Goal: Task Accomplishment & Management: Complete application form

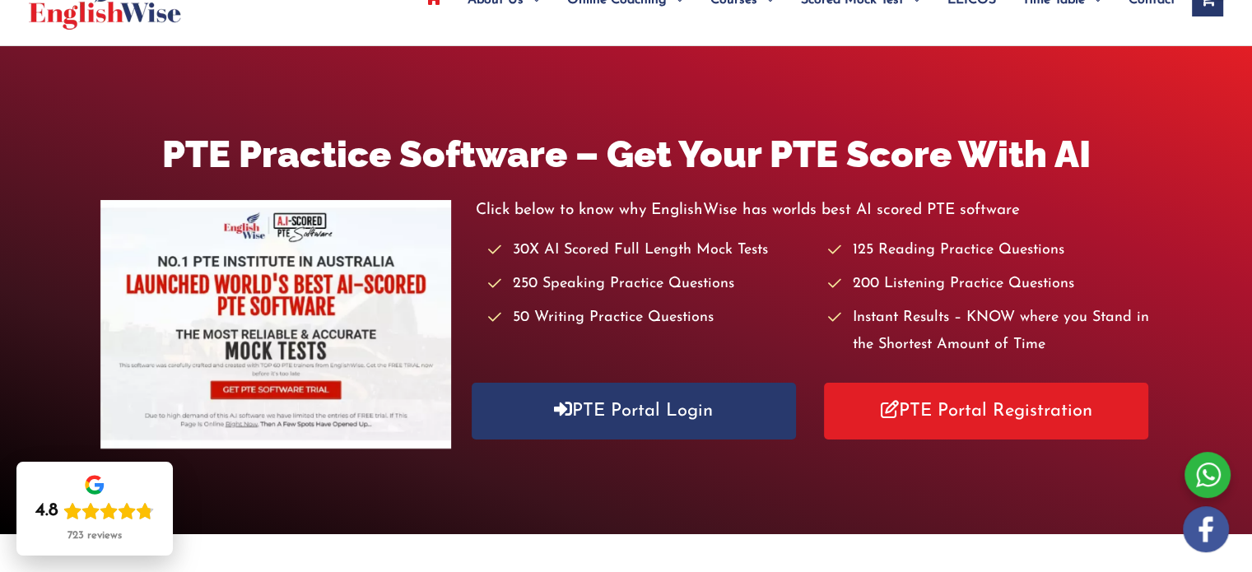
scroll to position [122, 0]
click at [597, 421] on link "PTE Portal Login" at bounding box center [634, 411] width 324 height 57
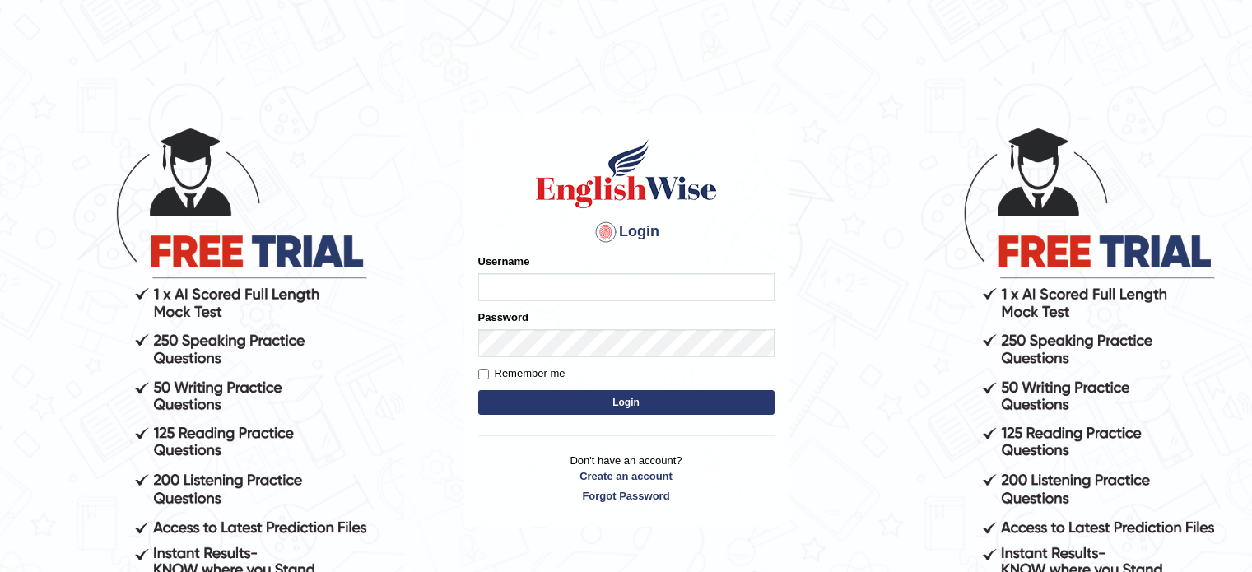
click at [514, 283] on input "Username" at bounding box center [626, 287] width 296 height 28
click at [612, 471] on p "Don't have an account? Create an account Forgot Password" at bounding box center [626, 478] width 296 height 51
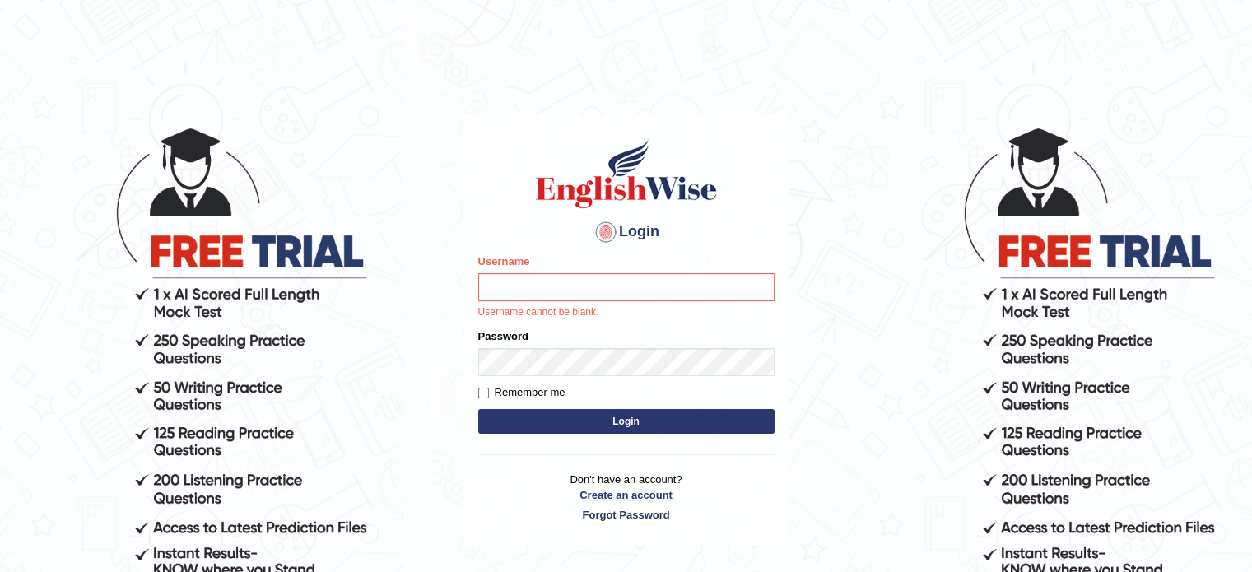
click at [602, 497] on link "Create an account" at bounding box center [626, 495] width 296 height 16
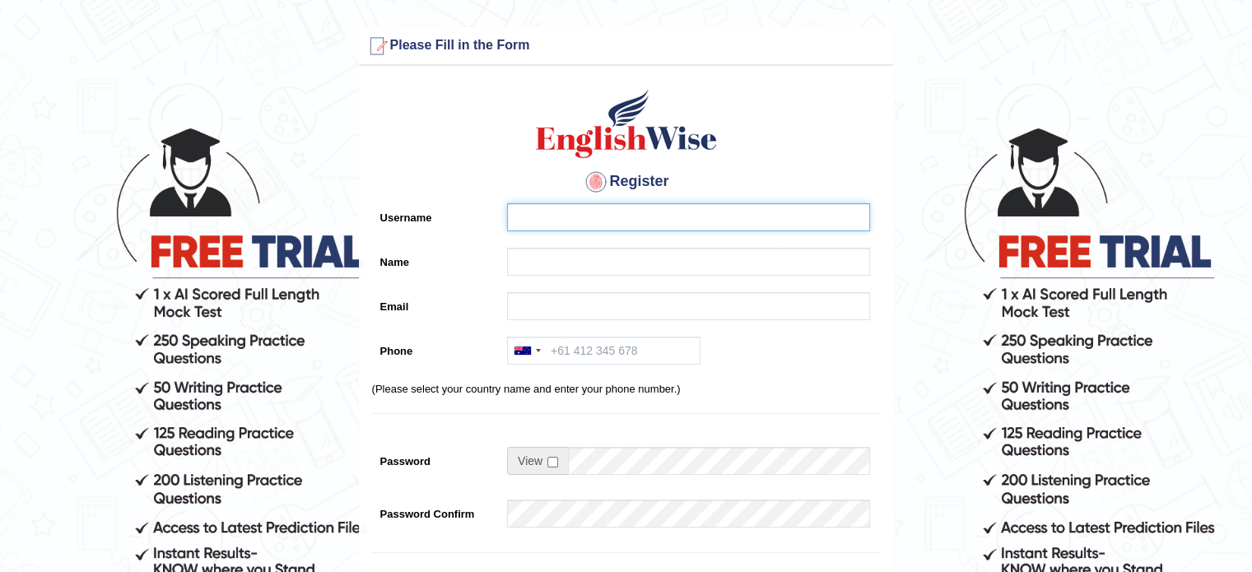
click at [561, 211] on input "Username" at bounding box center [688, 217] width 363 height 28
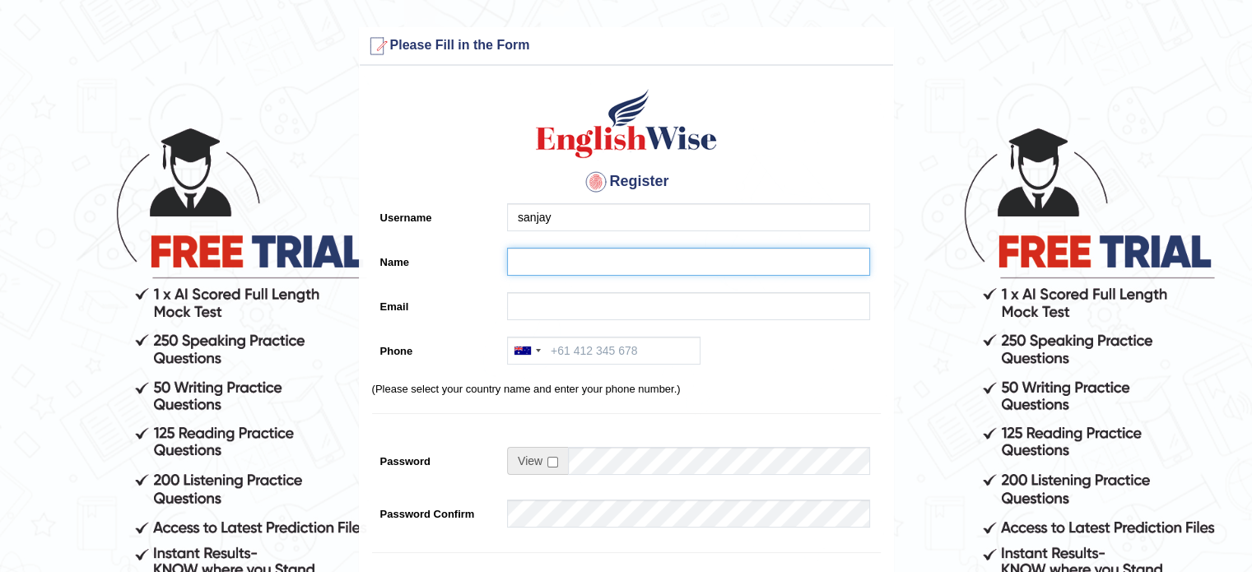
click at [545, 257] on input "Name" at bounding box center [688, 262] width 363 height 28
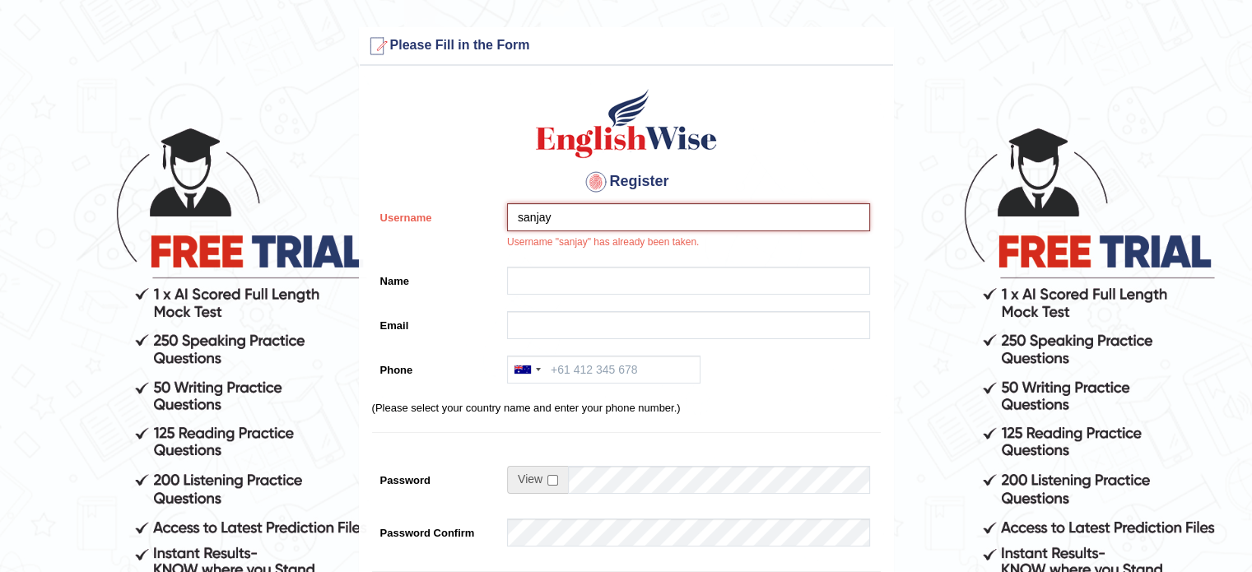
click at [572, 214] on input "sanjay" at bounding box center [688, 217] width 363 height 28
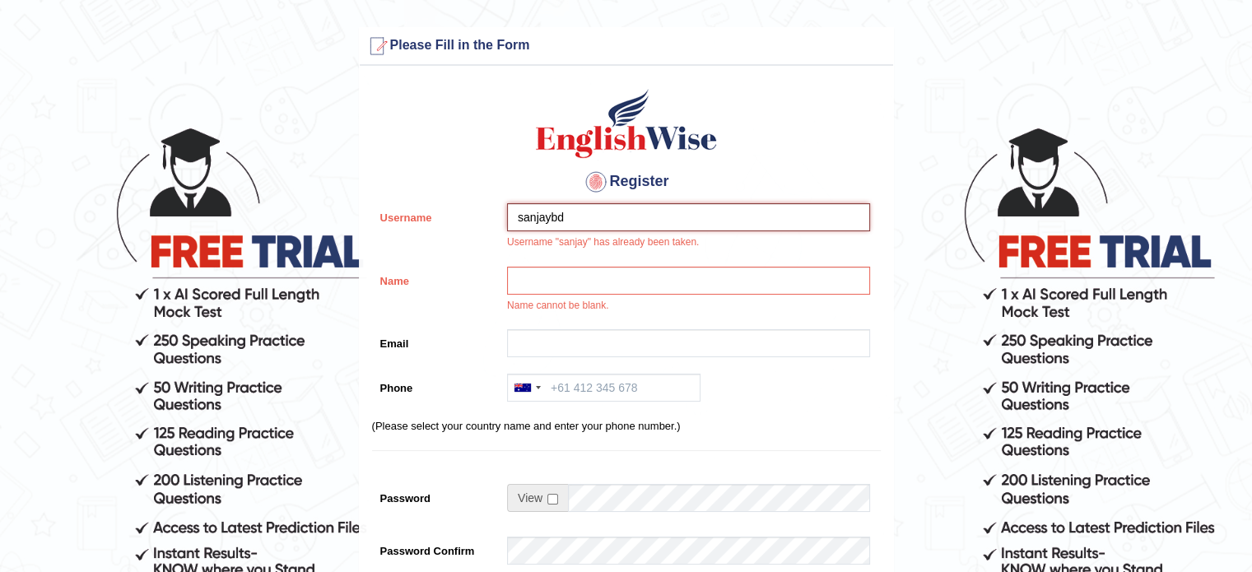
type input "sanjaybd"
click at [543, 275] on input "Name" at bounding box center [688, 281] width 363 height 28
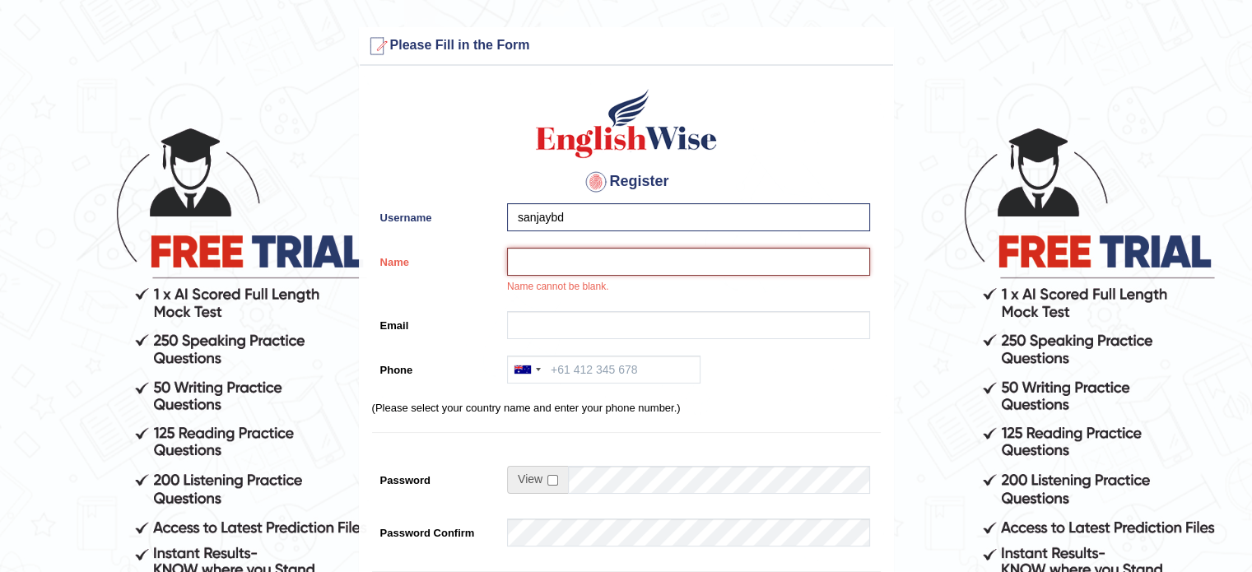
type input "[PERSON_NAME]"
type input "sanjaydhanvantri@gmail.com"
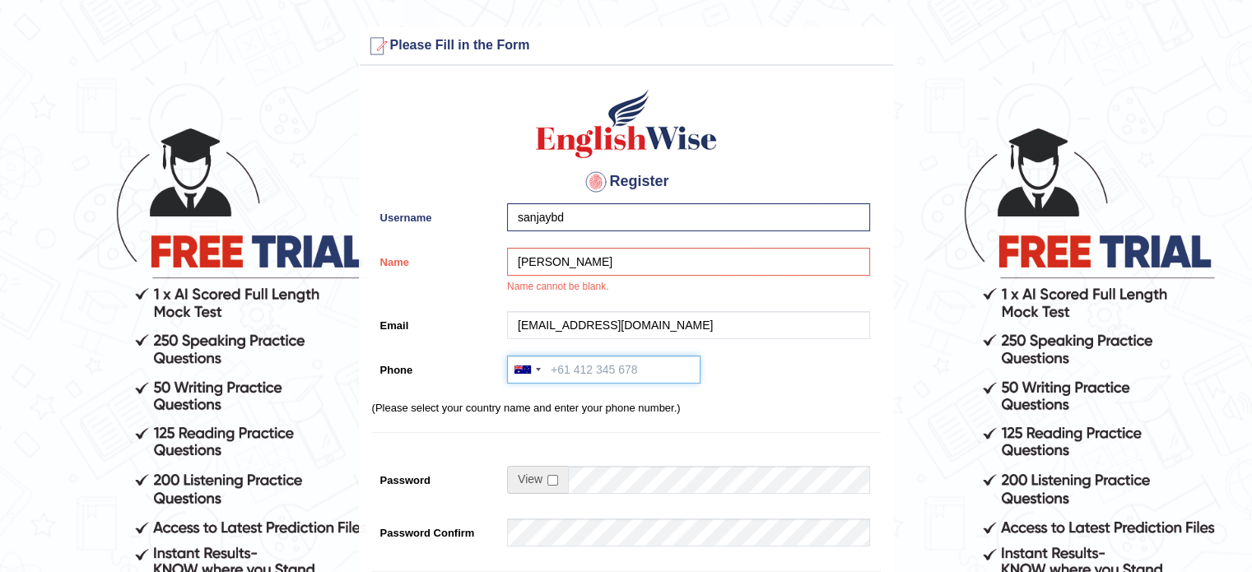
type input "+919036264330"
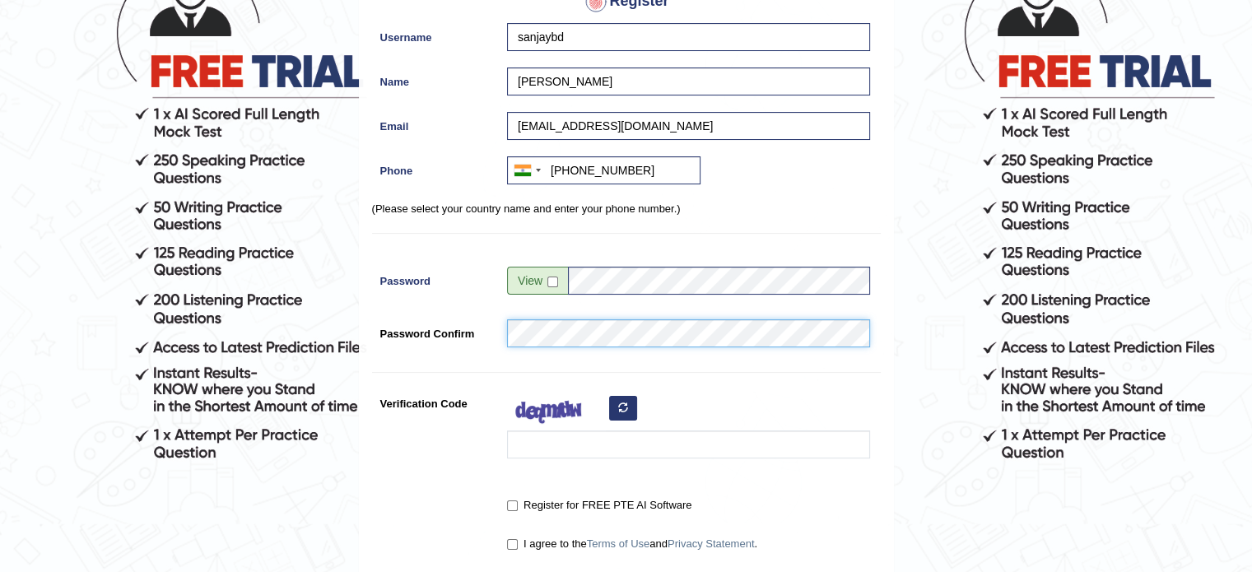
scroll to position [181, 0]
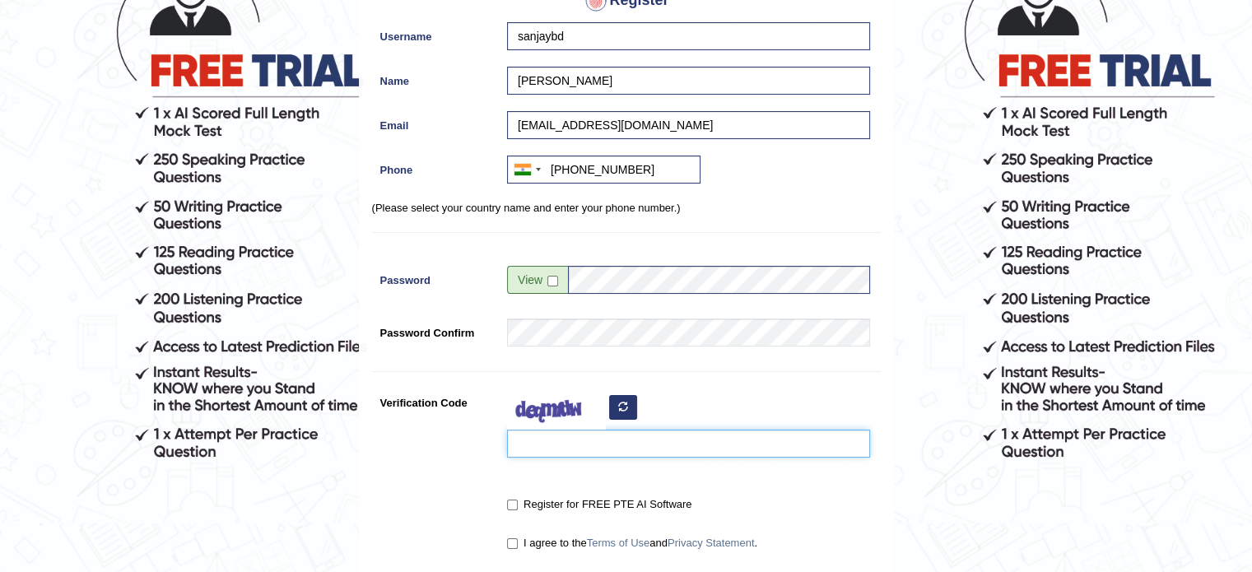
click at [556, 449] on input "Verification Code" at bounding box center [688, 444] width 363 height 28
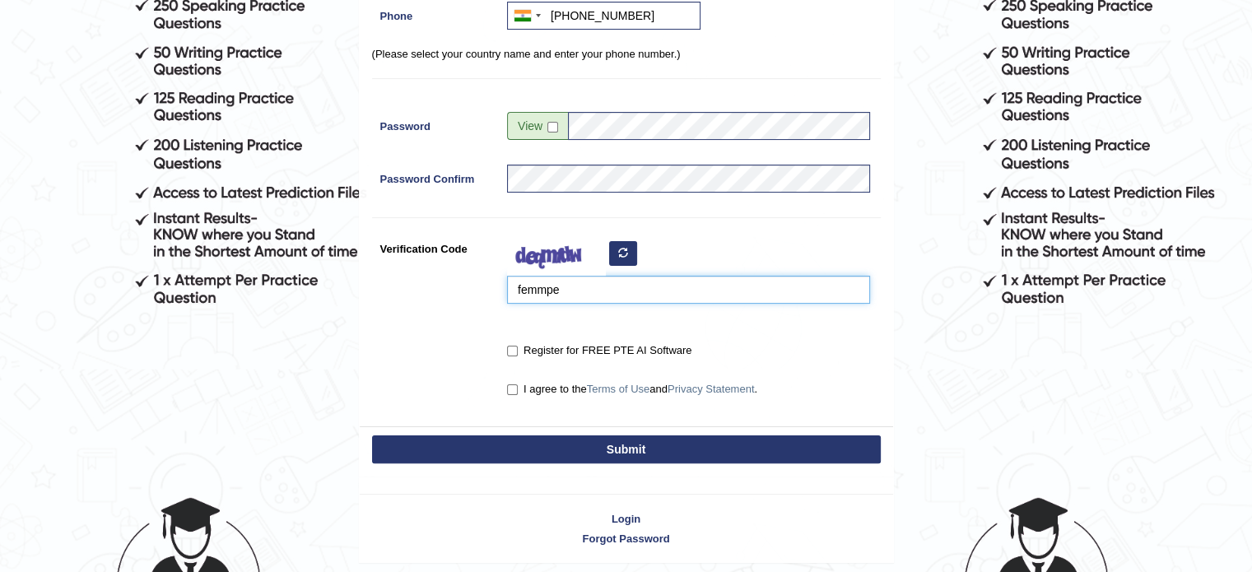
scroll to position [336, 0]
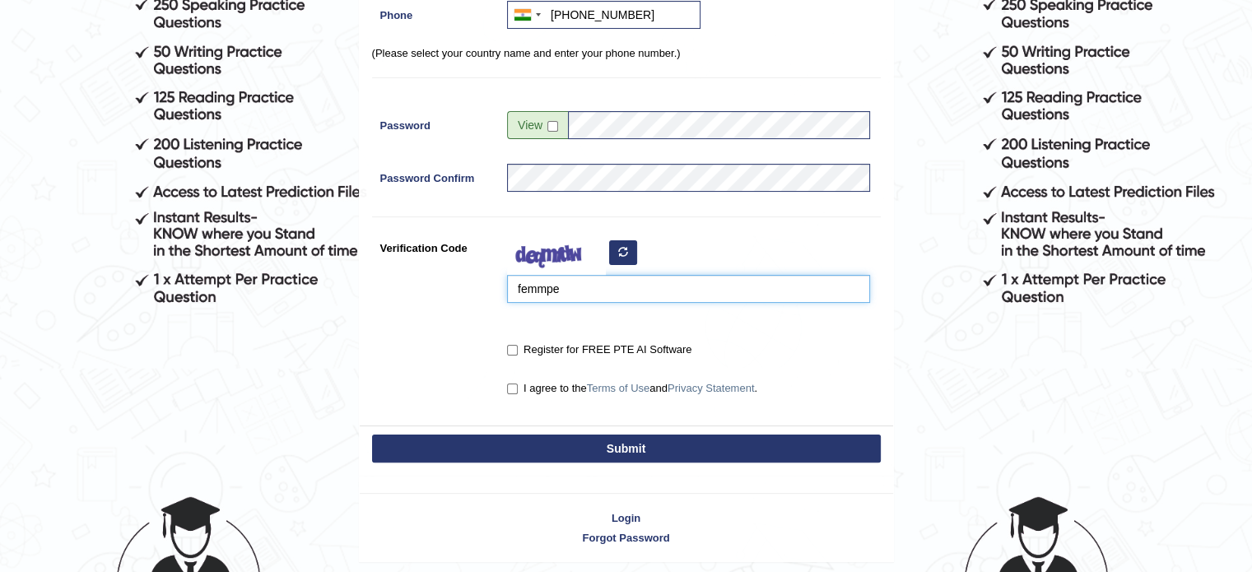
type input "femmpe"
click at [507, 345] on input "Register for FREE PTE AI Software" at bounding box center [512, 350] width 11 height 11
checkbox input "true"
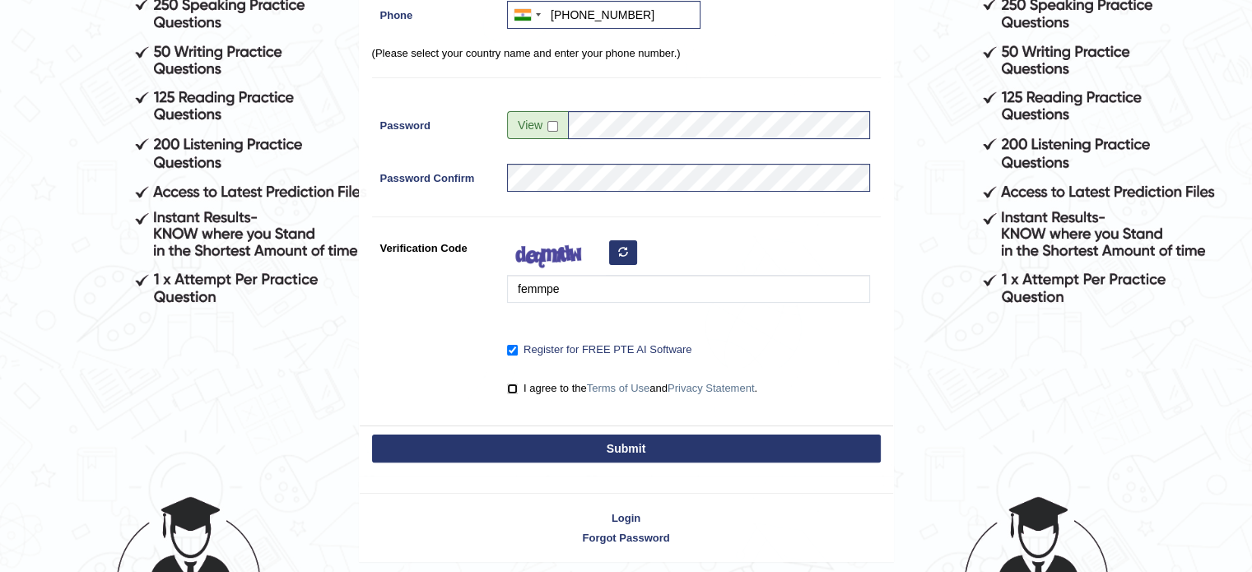
click at [513, 388] on input "I agree to the Terms of Use and Privacy Statement ." at bounding box center [512, 389] width 11 height 11
checkbox input "true"
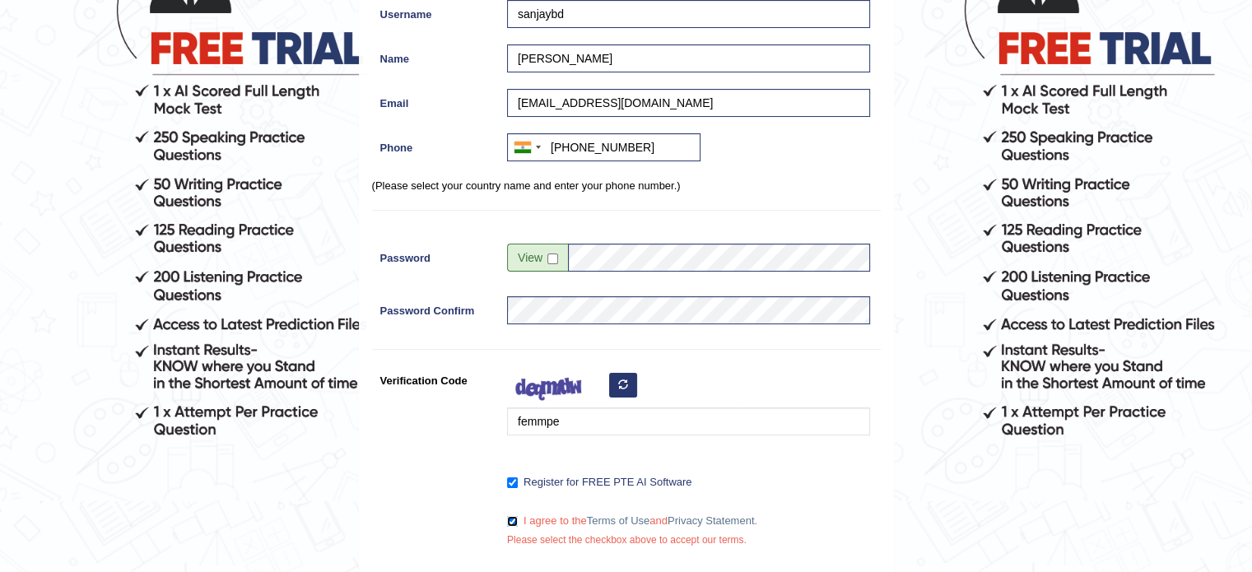
scroll to position [202, 0]
click at [551, 256] on input "checkbox" at bounding box center [552, 259] width 11 height 11
checkbox input "true"
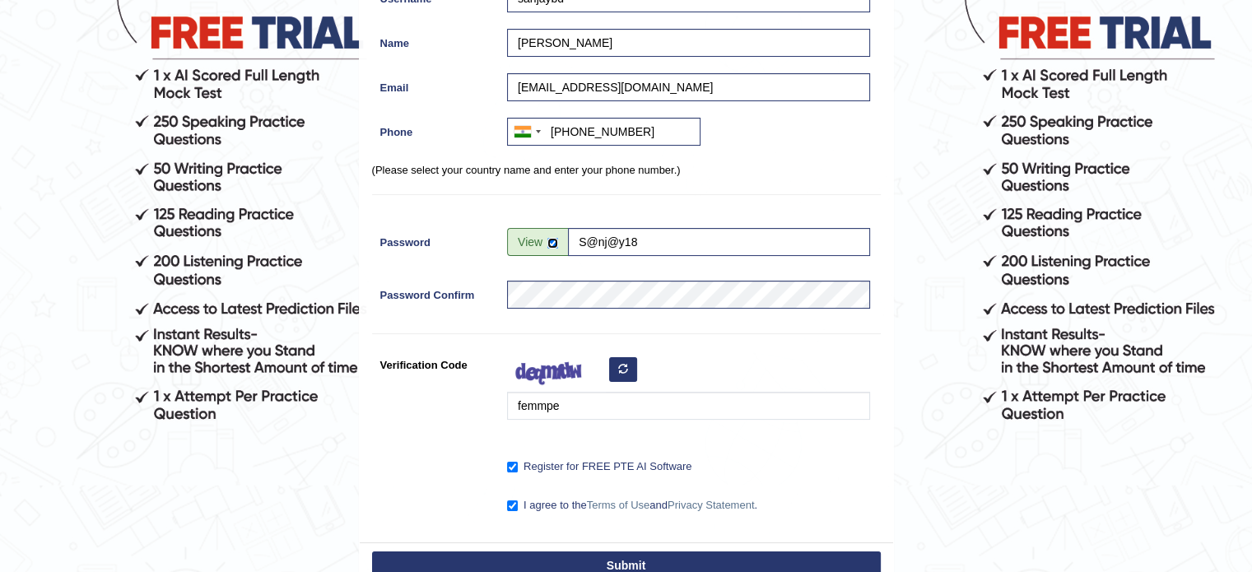
scroll to position [220, 0]
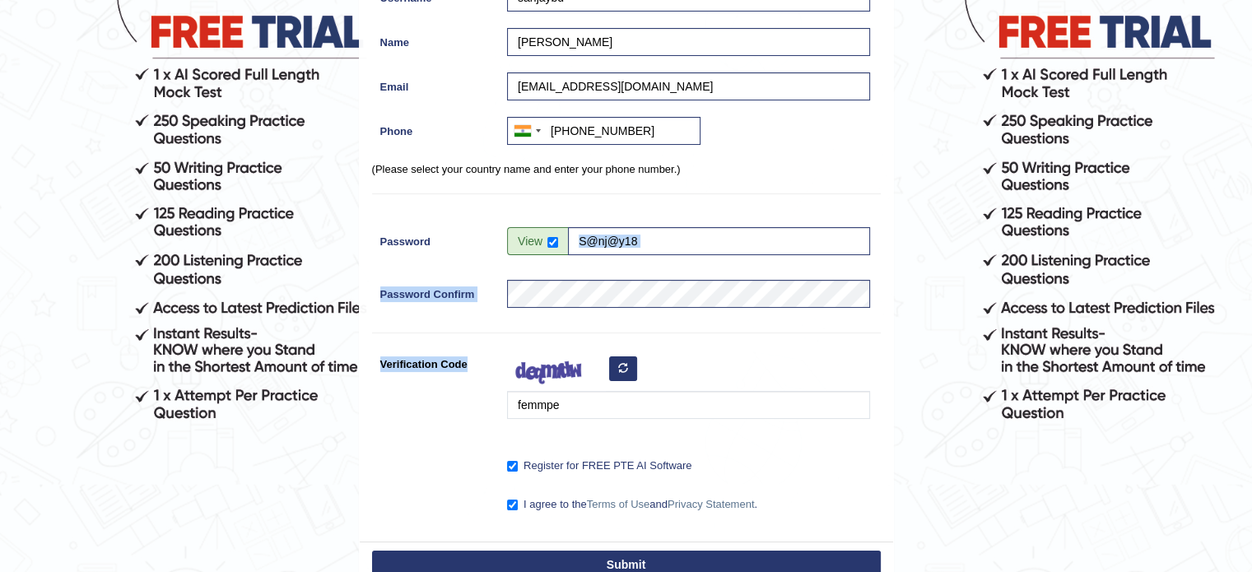
drag, startPoint x: 540, startPoint y: 236, endPoint x: 472, endPoint y: 380, distance: 159.4
click at [472, 380] on div "Register Username sanjaybd Name Sanjay B Dhanvantri Email sanjaydhanvantri@gmai…" at bounding box center [626, 197] width 533 height 687
click at [433, 415] on div "Verification Code femmpe" at bounding box center [626, 388] width 509 height 77
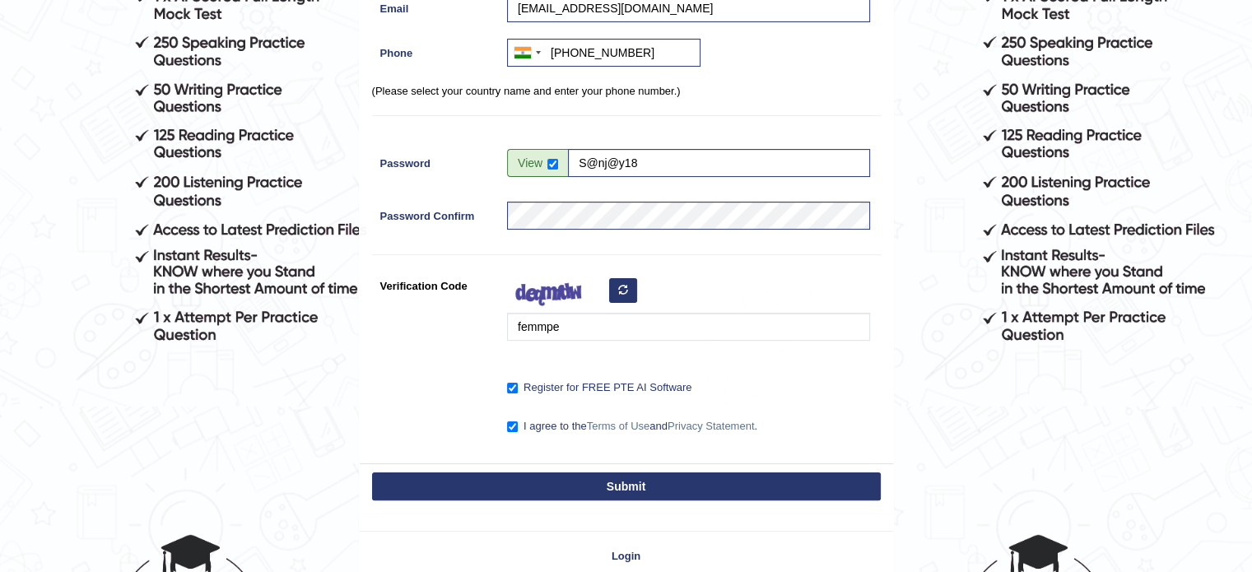
scroll to position [300, 0]
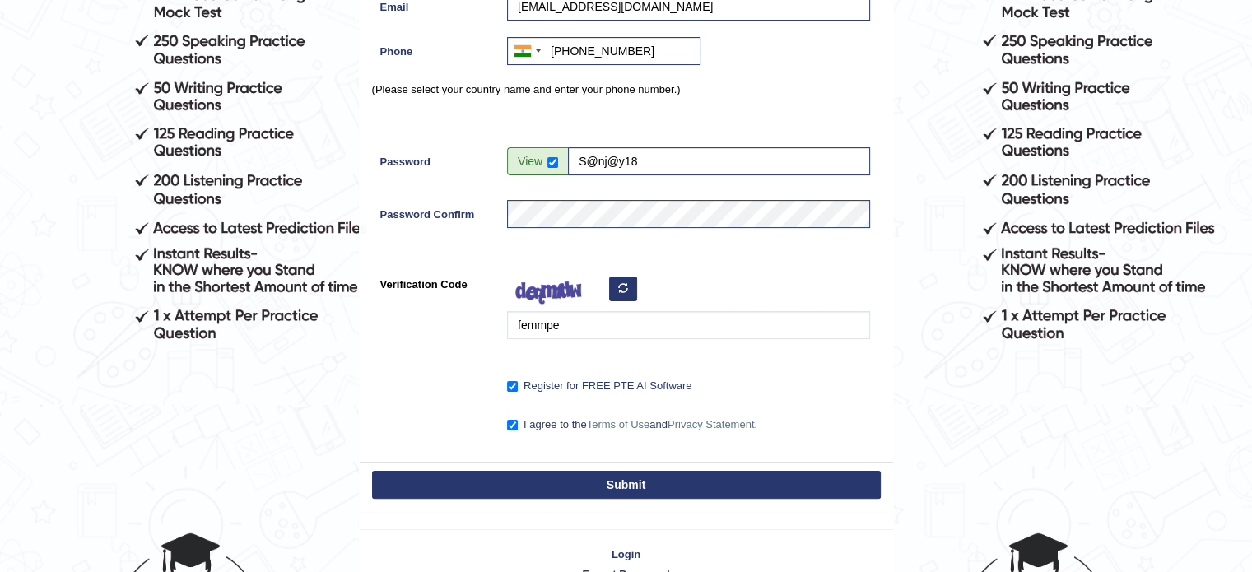
click at [550, 483] on button "Submit" at bounding box center [626, 485] width 509 height 28
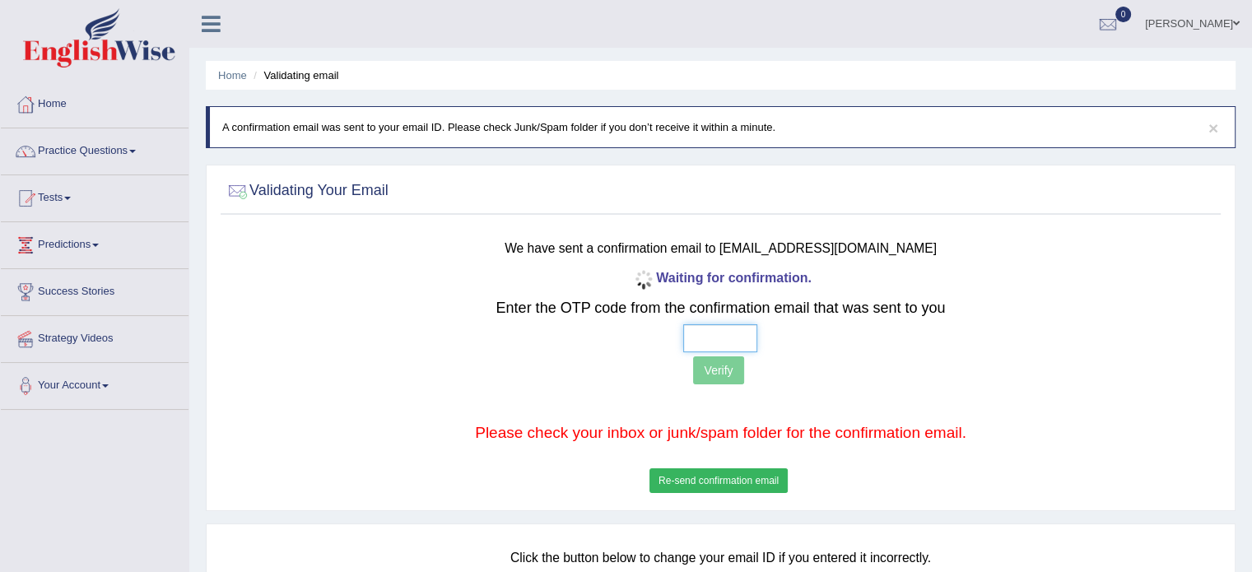
click at [696, 328] on input "text" at bounding box center [720, 338] width 74 height 28
type input "9 8 1 7"
click at [721, 369] on button "Verify" at bounding box center [718, 370] width 50 height 28
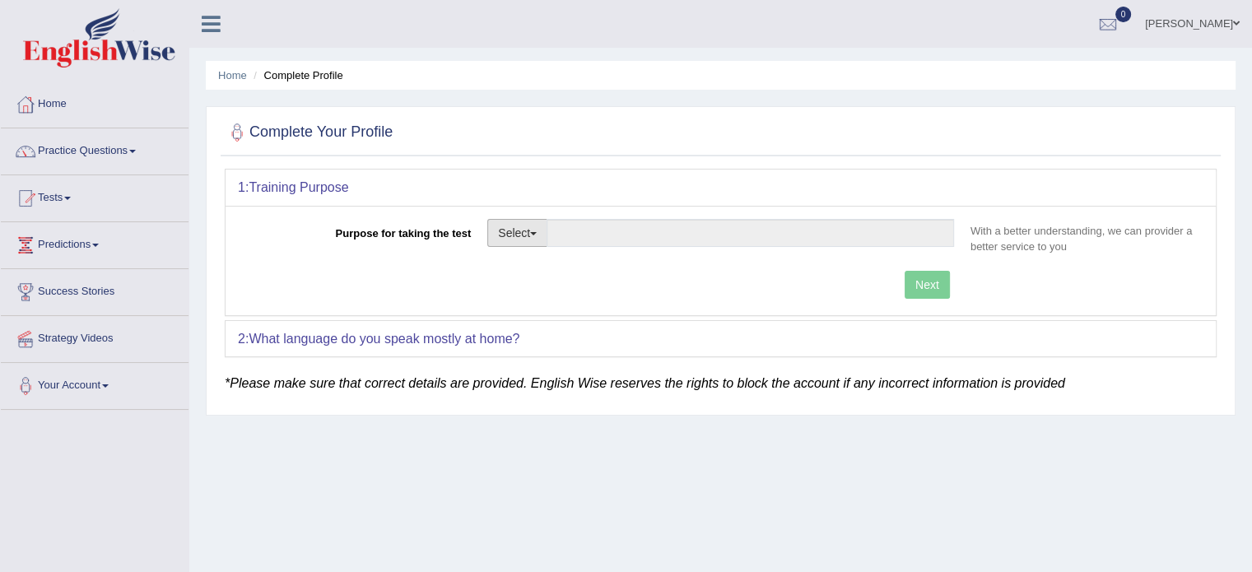
click at [540, 223] on button "Select" at bounding box center [517, 233] width 60 height 28
click at [539, 289] on link "Permanent Residency" at bounding box center [561, 289] width 146 height 21
type input "Permanent Residency"
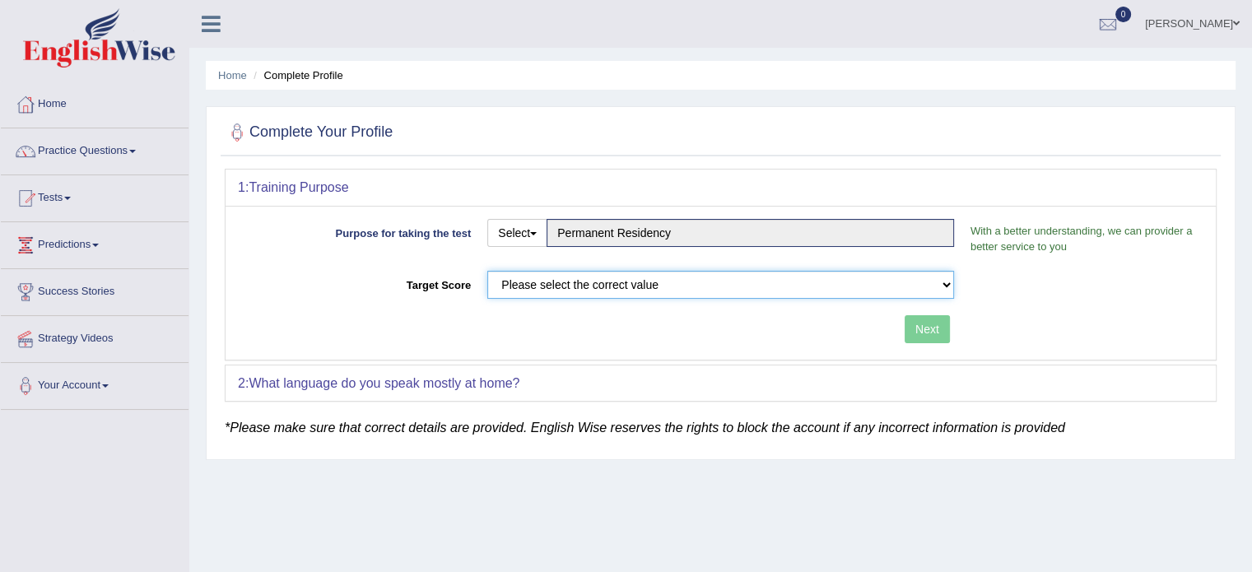
click at [534, 285] on select "Please select the correct value 50 (6 bands) 58 (6.5 bands) 65 (7 bands) 79 (8 …" at bounding box center [720, 285] width 467 height 28
select select "79"
click at [487, 271] on select "Please select the correct value 50 (6 bands) 58 (6.5 bands) 65 (7 bands) 79 (8 …" at bounding box center [720, 285] width 467 height 28
click at [918, 323] on button "Next" at bounding box center [926, 329] width 45 height 28
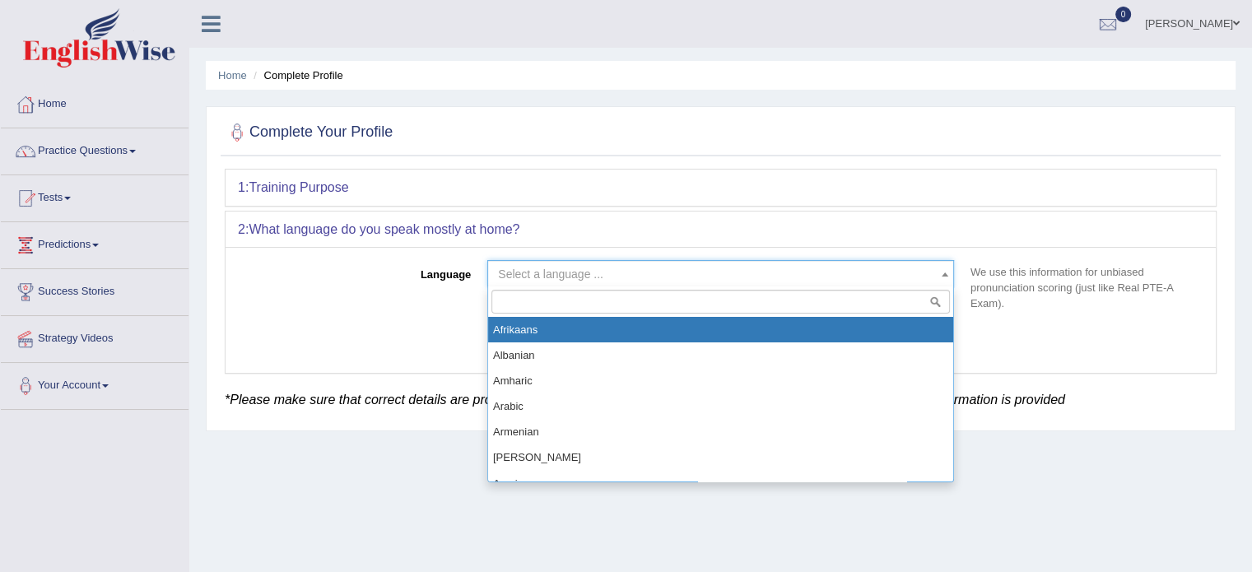
click at [724, 275] on span "Select a language ..." at bounding box center [715, 274] width 435 height 16
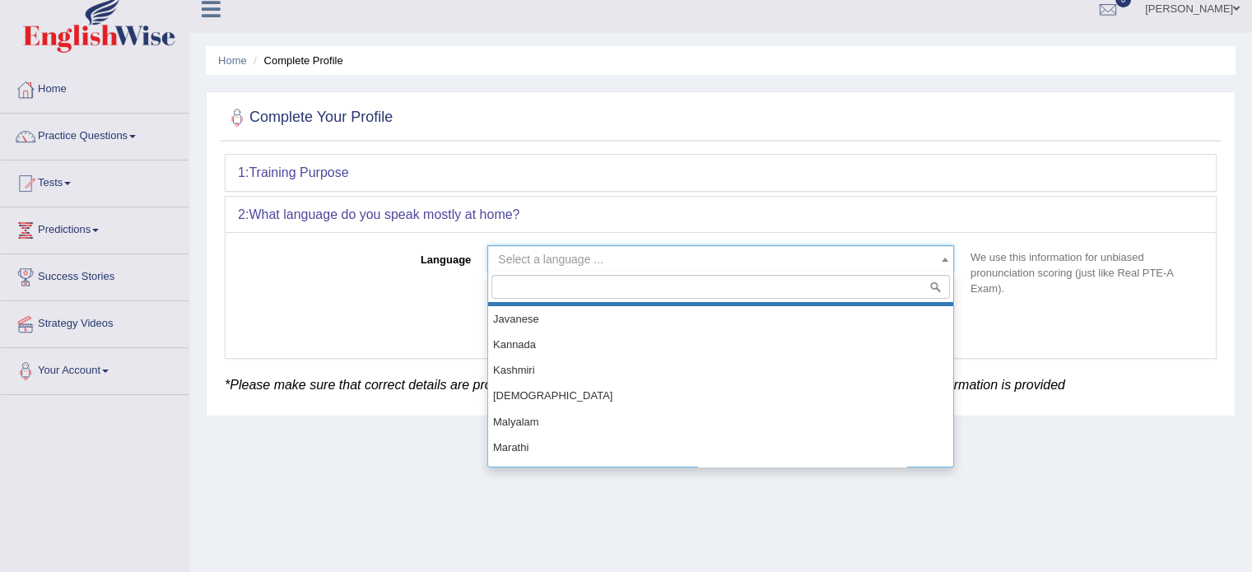
scroll to position [764, 0]
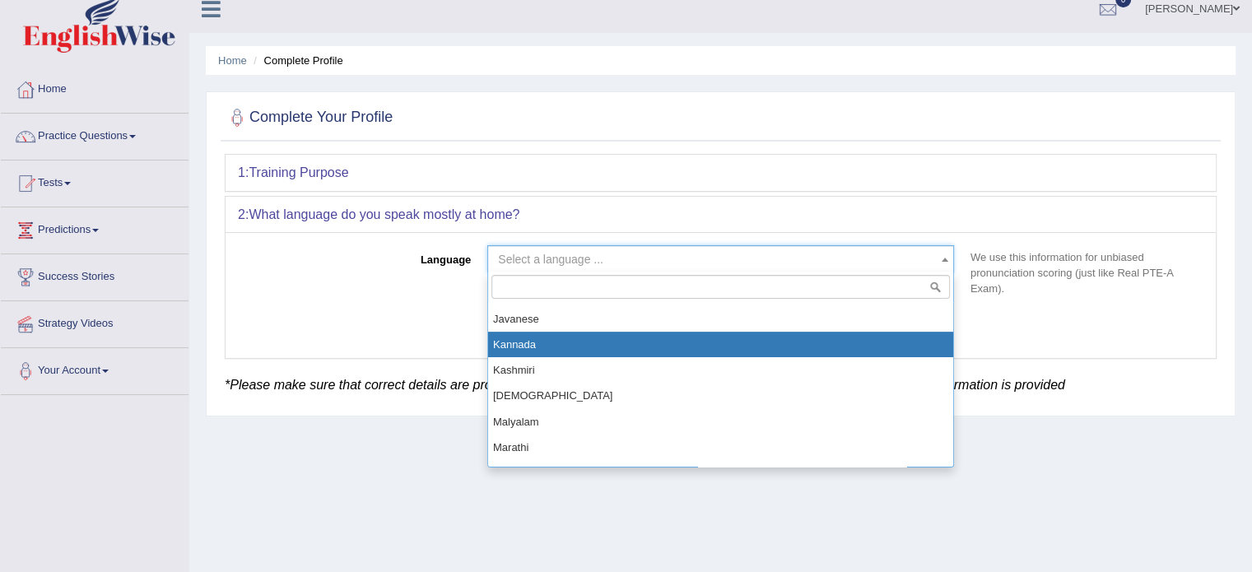
select select "Kannada"
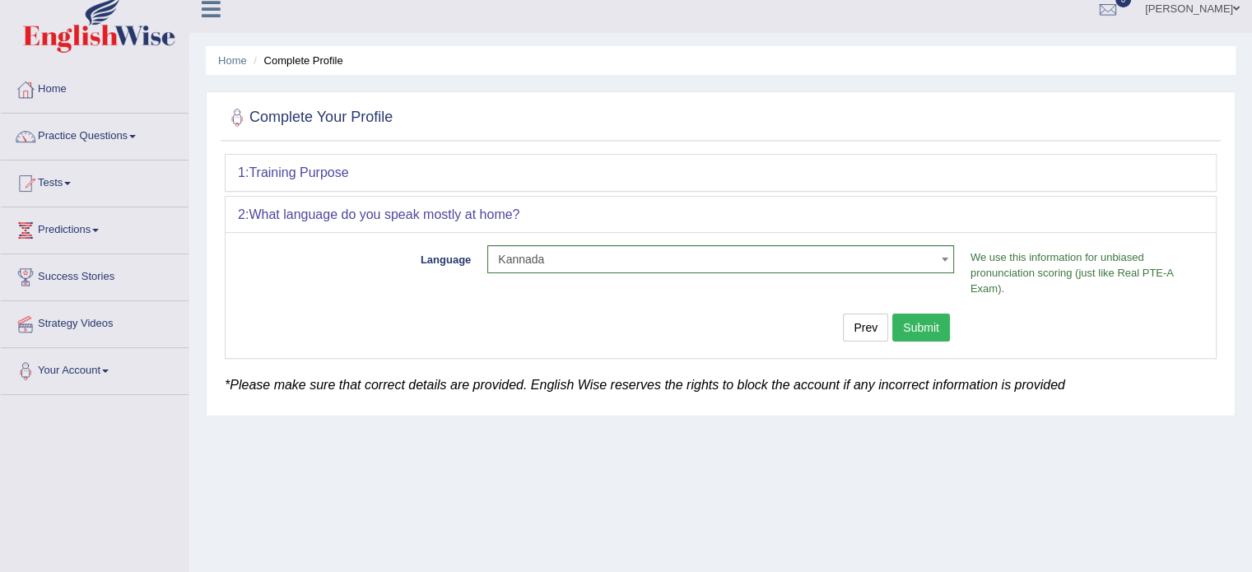
click at [924, 333] on button "Submit" at bounding box center [921, 328] width 58 height 28
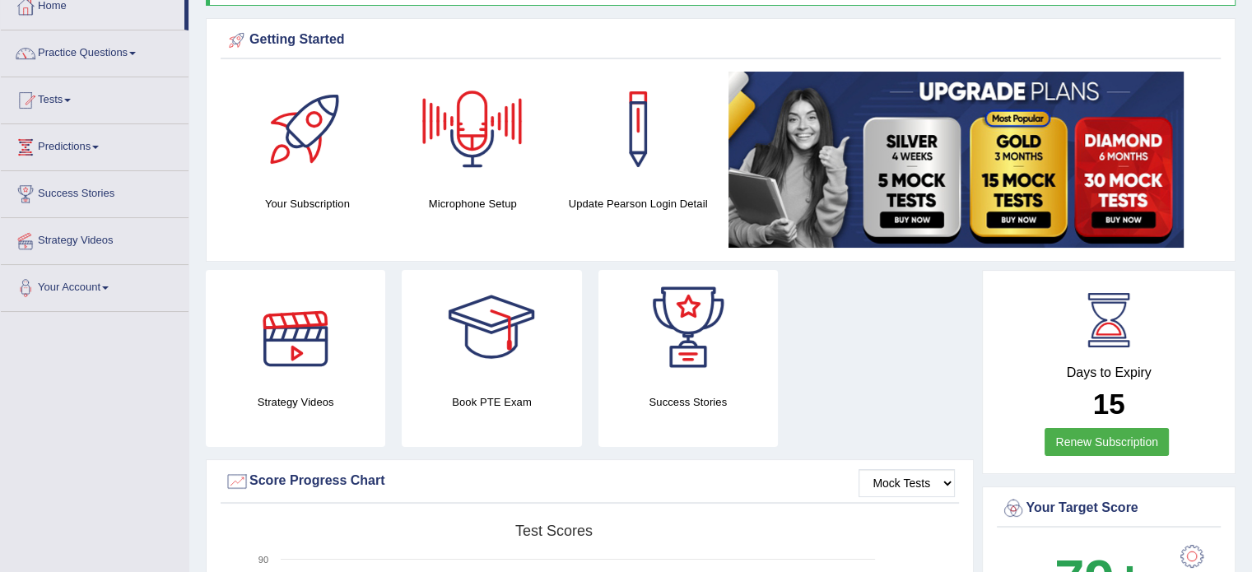
scroll to position [99, 0]
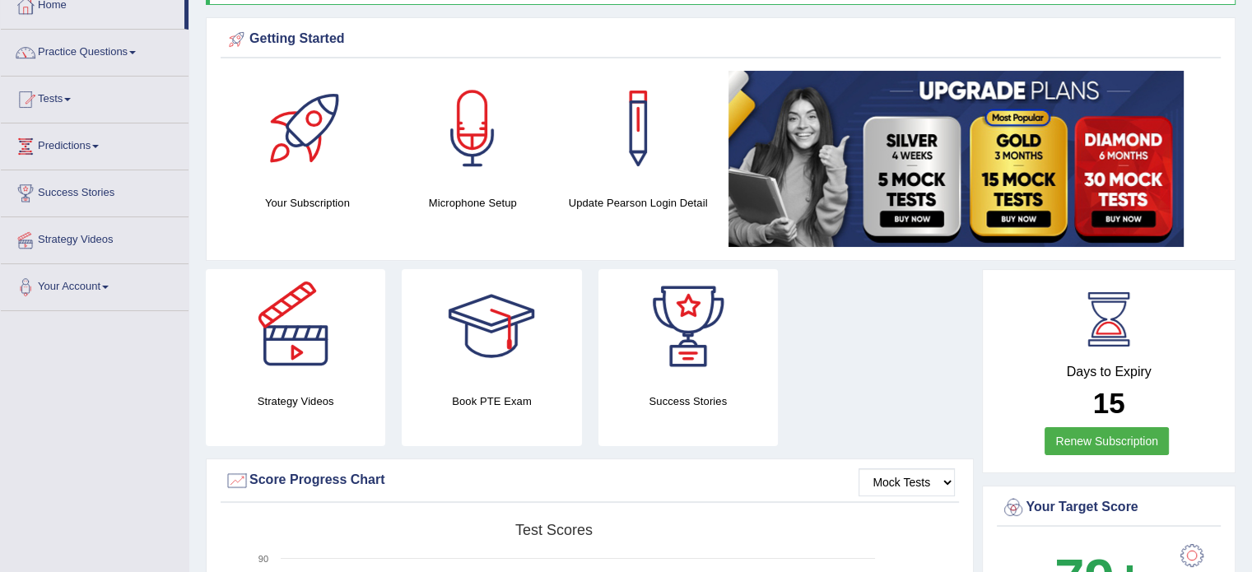
click at [298, 364] on div at bounding box center [295, 326] width 115 height 115
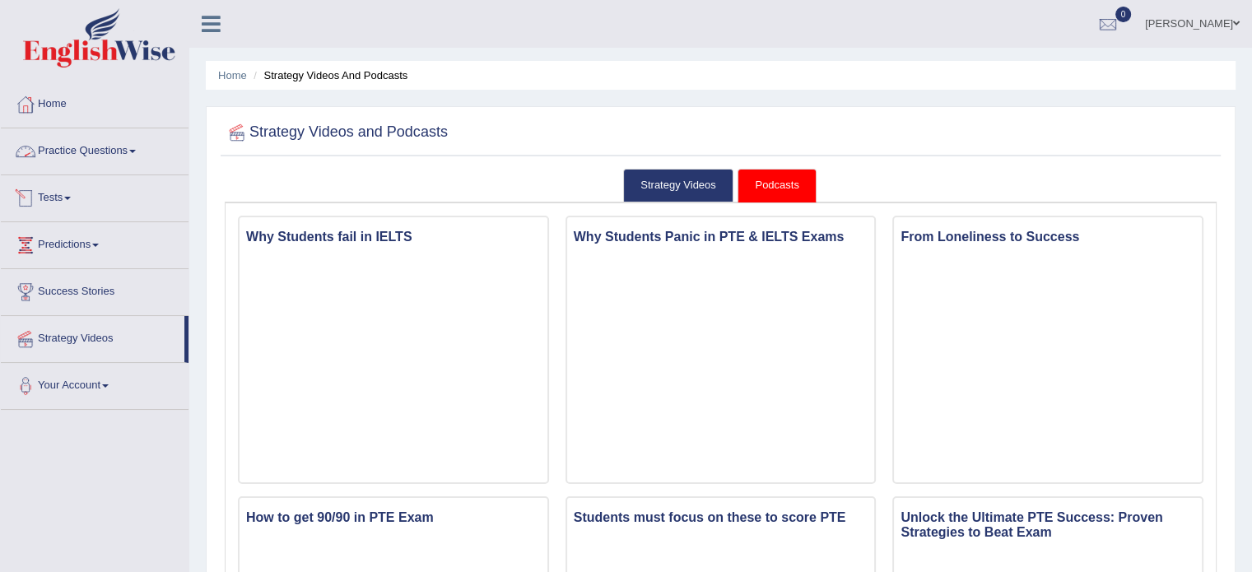
click at [95, 160] on link "Practice Questions" at bounding box center [95, 148] width 188 height 41
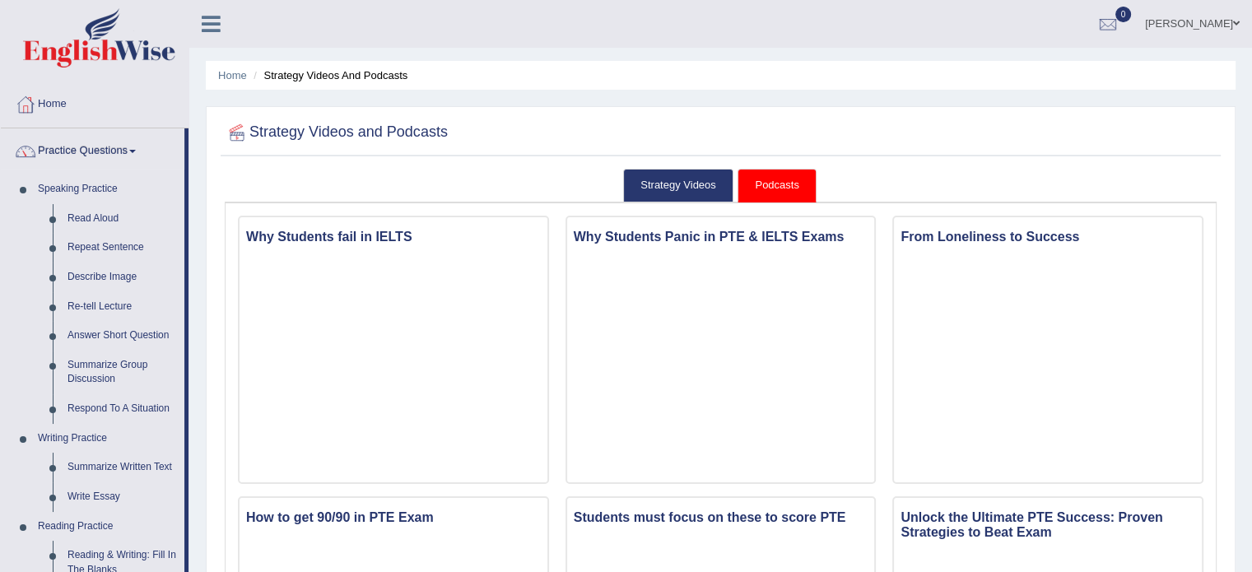
click at [90, 218] on link "Read Aloud" at bounding box center [122, 219] width 124 height 30
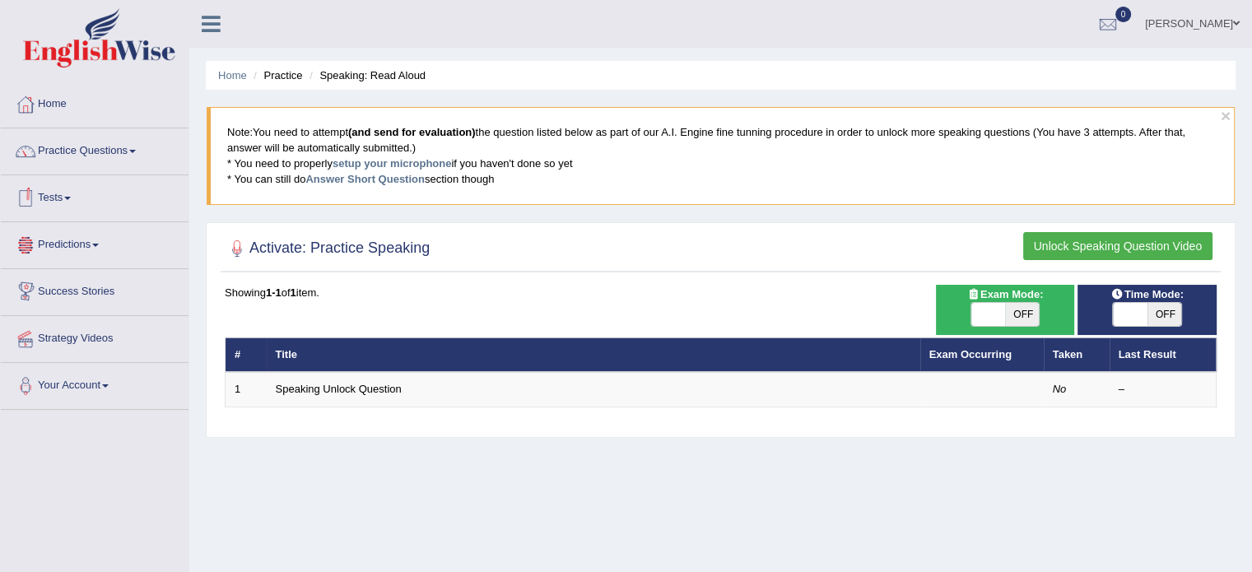
click at [65, 193] on link "Tests" at bounding box center [95, 195] width 188 height 41
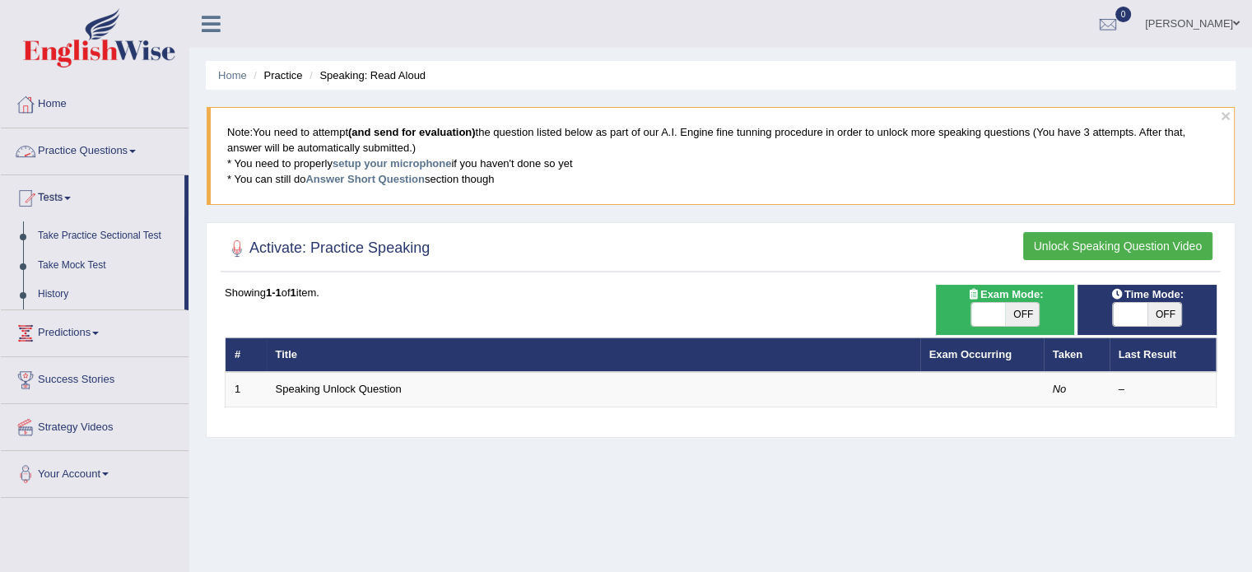
click at [88, 156] on link "Practice Questions" at bounding box center [95, 148] width 188 height 41
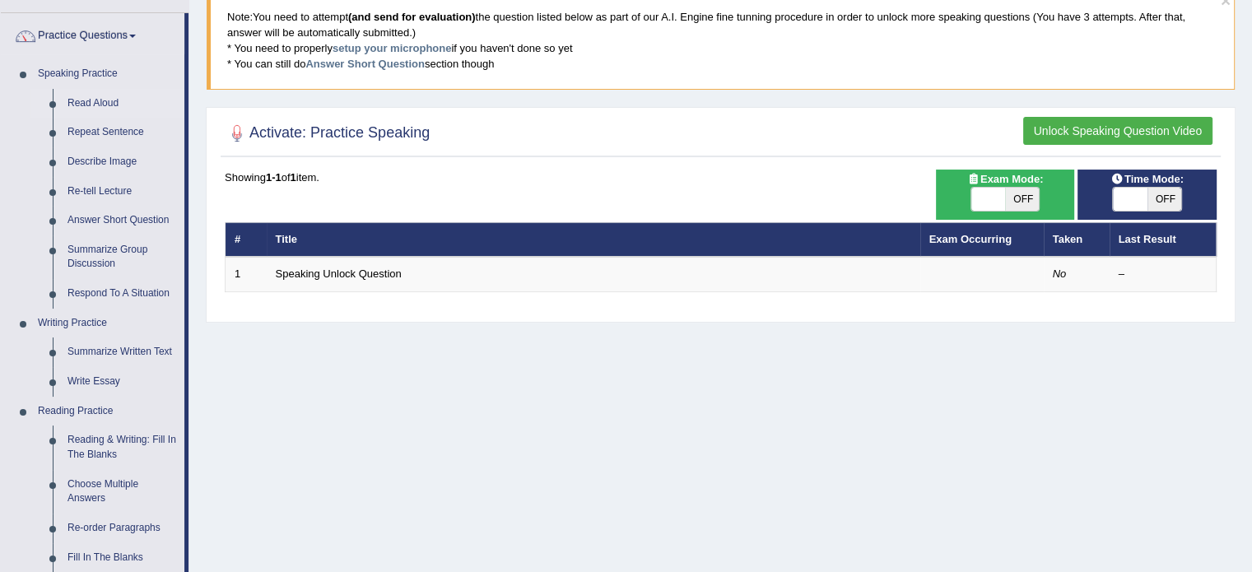
scroll to position [117, 0]
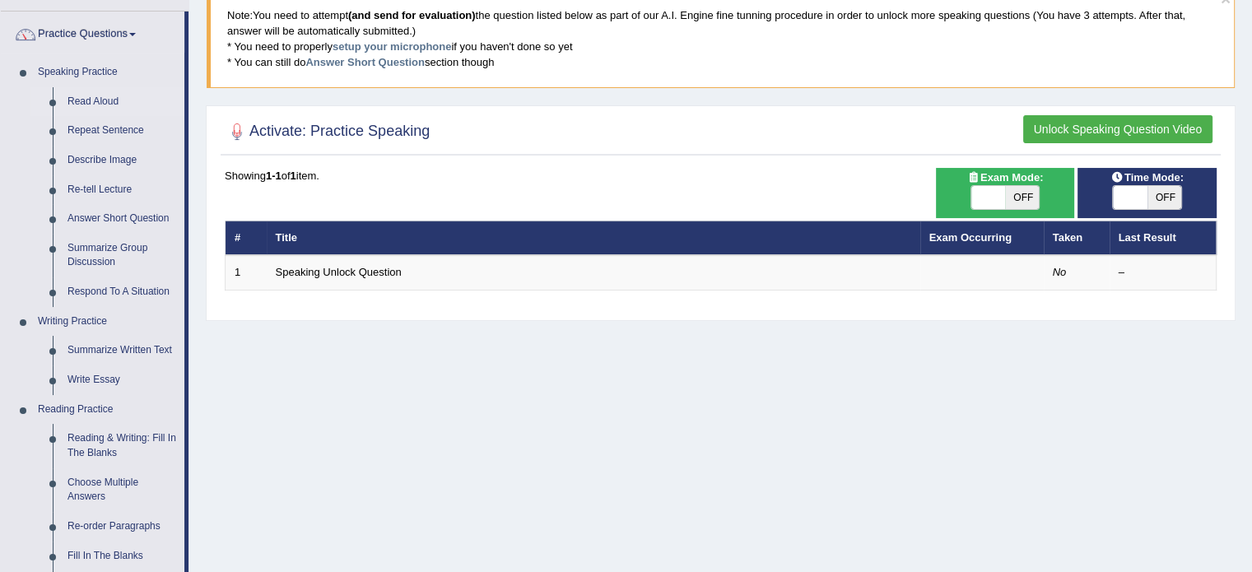
click at [79, 351] on link "Summarize Written Text" at bounding box center [122, 351] width 124 height 30
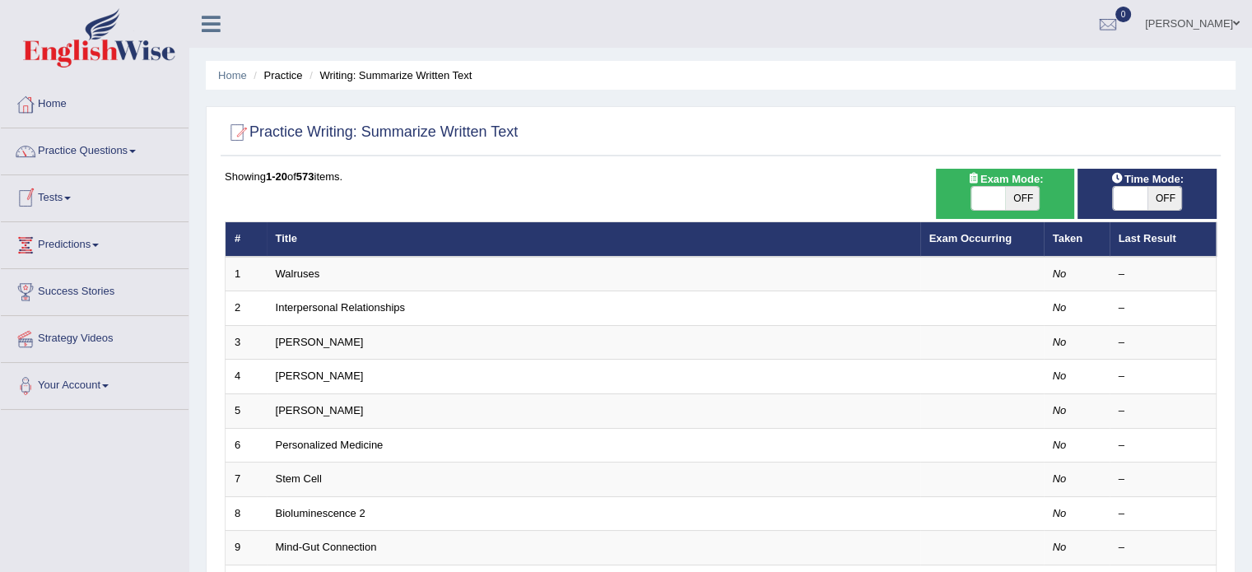
click at [71, 197] on span at bounding box center [67, 198] width 7 height 3
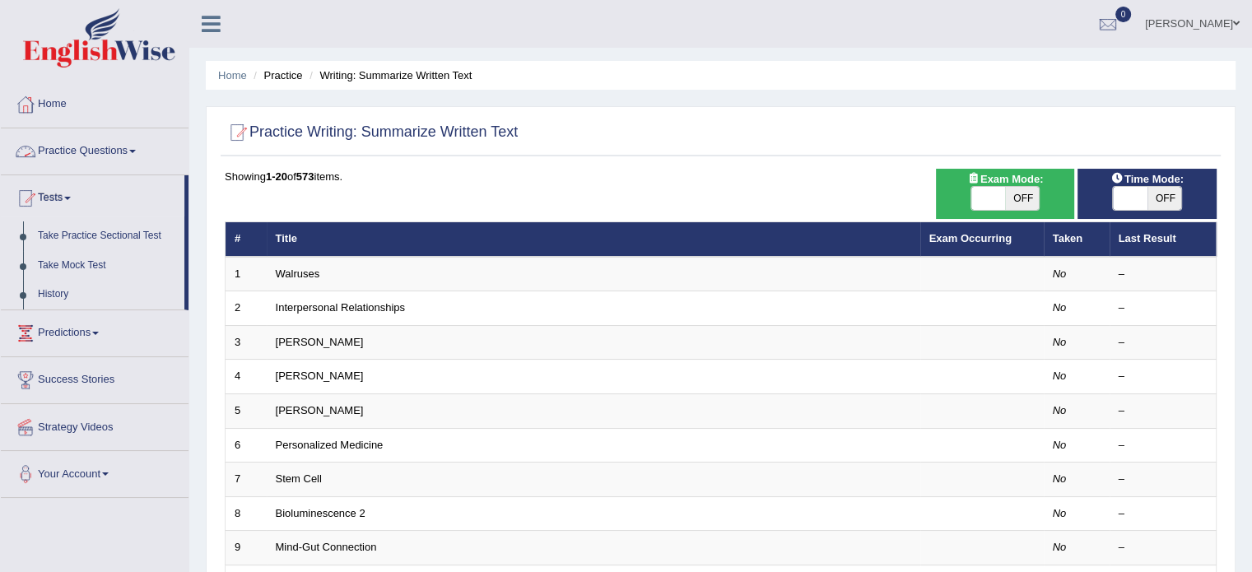
click at [86, 157] on link "Practice Questions" at bounding box center [95, 148] width 188 height 41
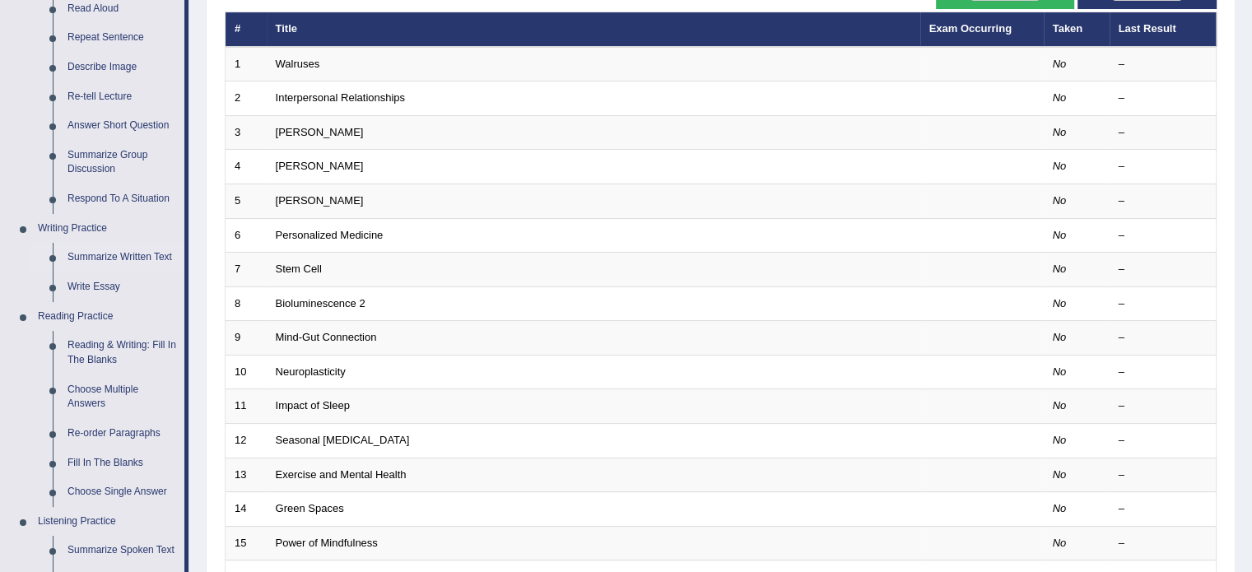
scroll to position [263, 0]
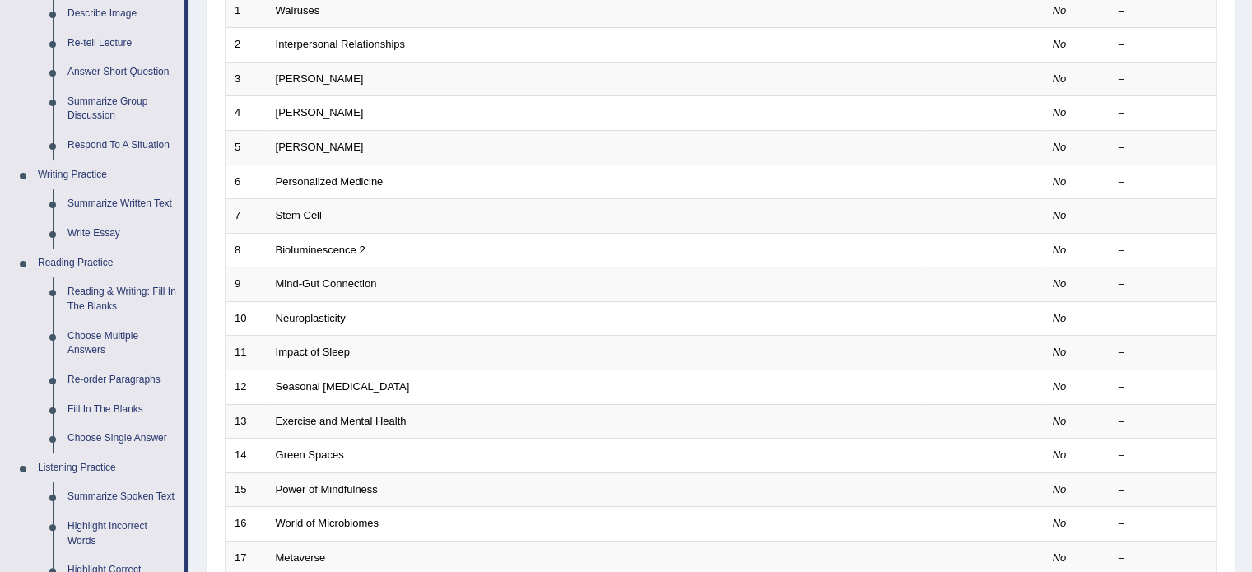
click at [83, 289] on link "Reading & Writing: Fill In The Blanks" at bounding box center [122, 299] width 124 height 44
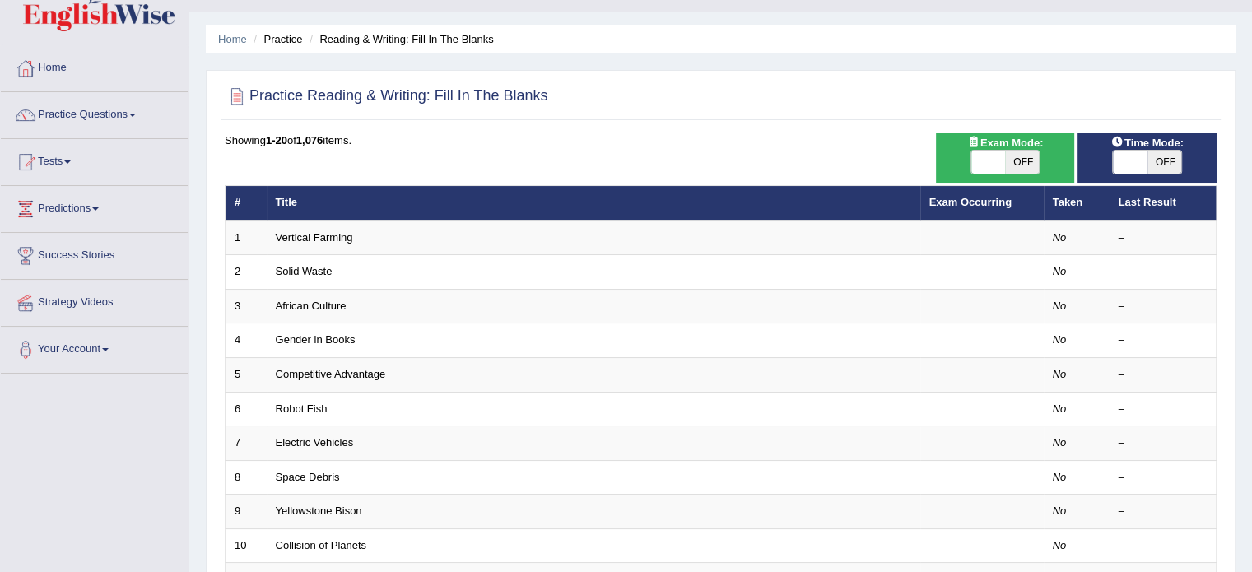
scroll to position [36, 0]
click at [96, 118] on link "Practice Questions" at bounding box center [95, 112] width 188 height 41
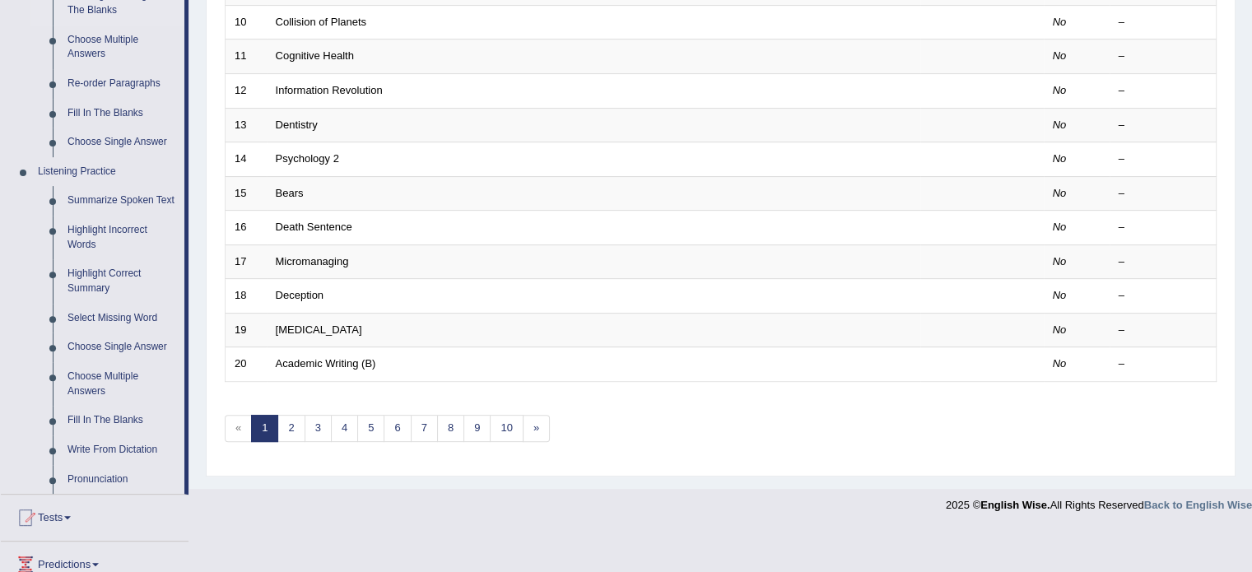
scroll to position [560, 0]
click at [81, 444] on link "Write From Dictation" at bounding box center [122, 450] width 124 height 30
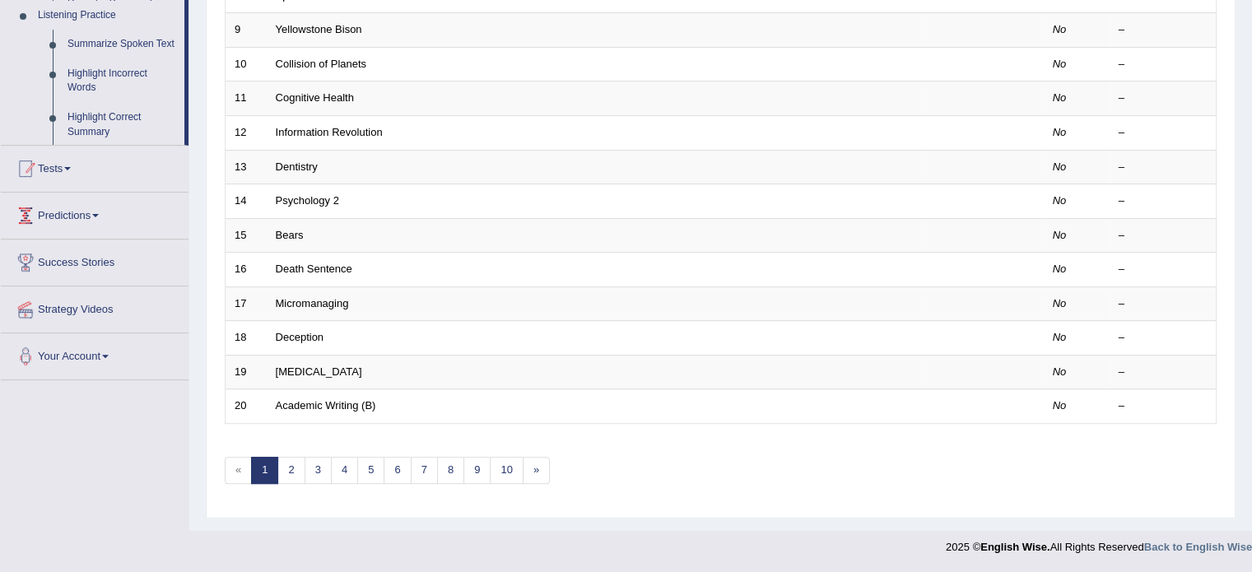
scroll to position [513, 0]
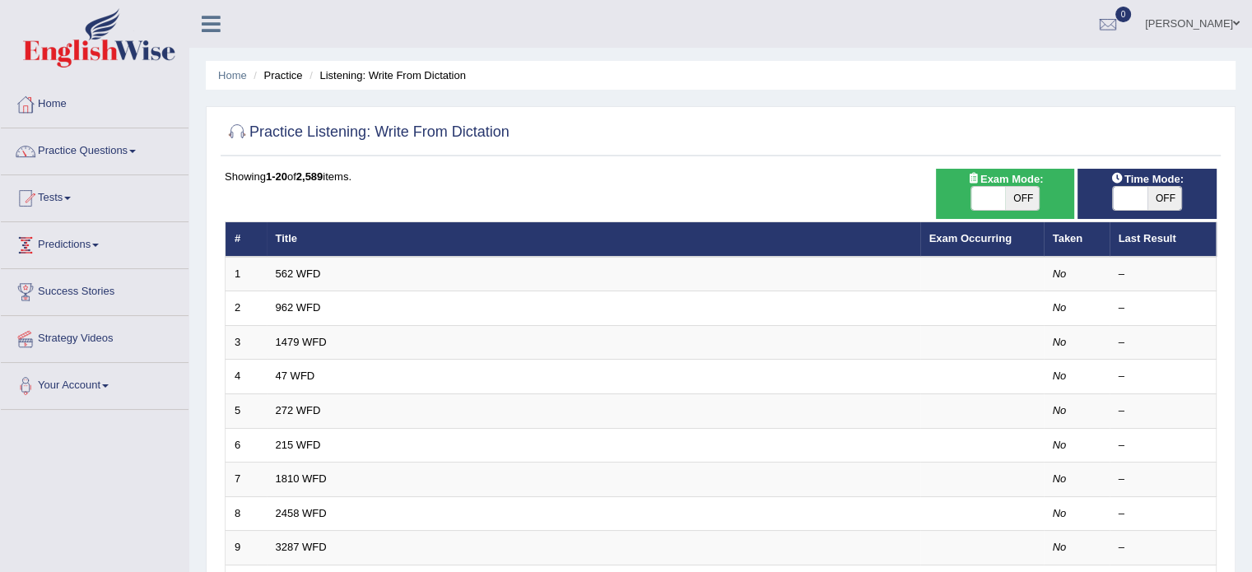
click at [65, 243] on link "Predictions" at bounding box center [95, 242] width 188 height 41
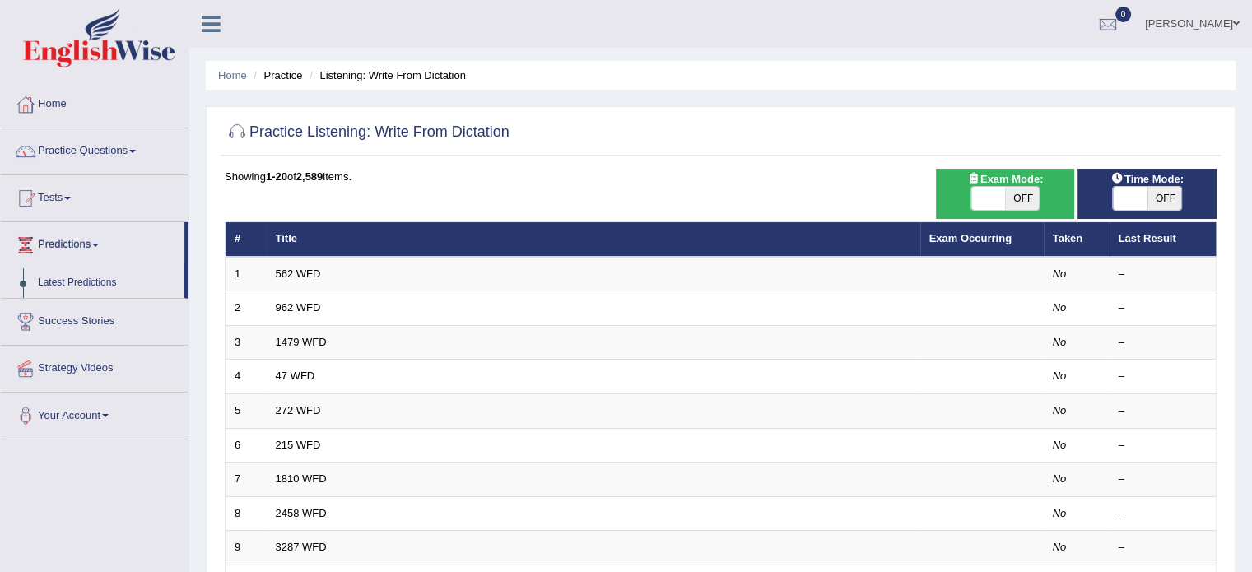
click at [56, 280] on link "Latest Predictions" at bounding box center [107, 283] width 154 height 30
